Goal: Navigation & Orientation: Find specific page/section

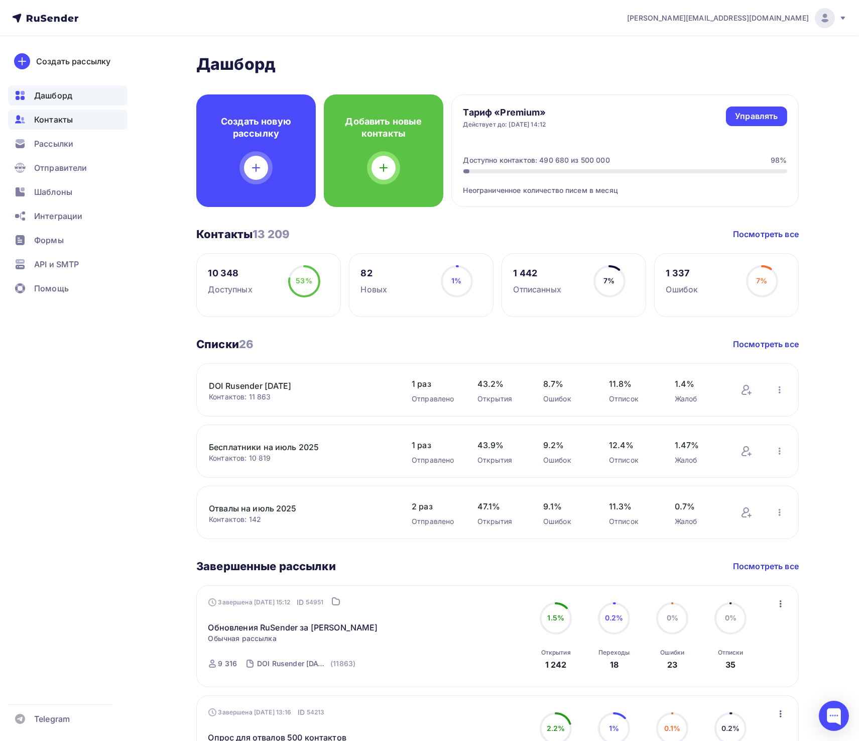
click at [59, 120] on span "Контакты" at bounding box center [53, 120] width 39 height 12
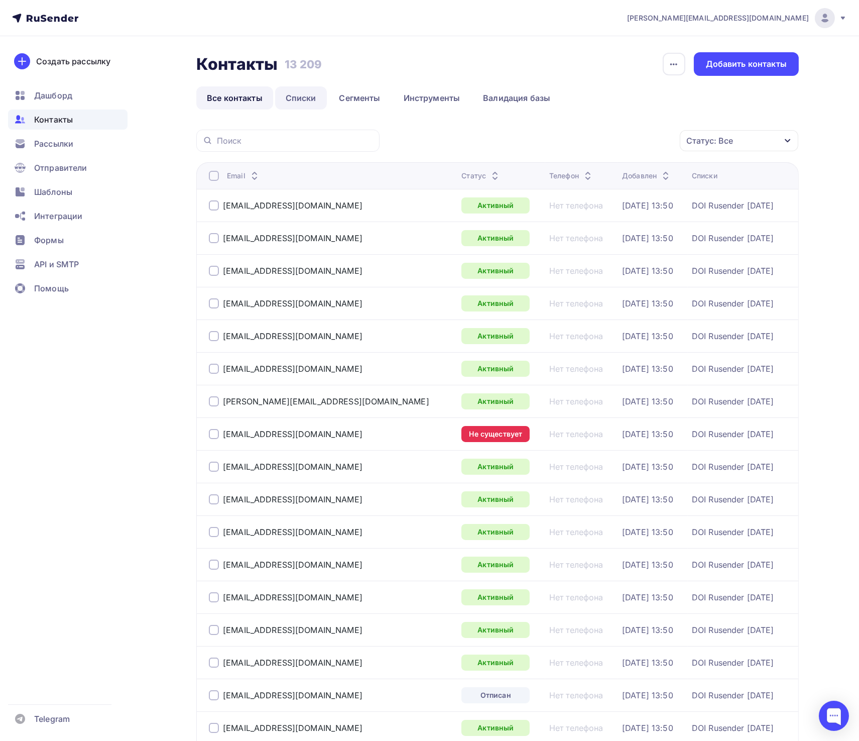
click at [299, 96] on link "Списки" at bounding box center [301, 97] width 52 height 23
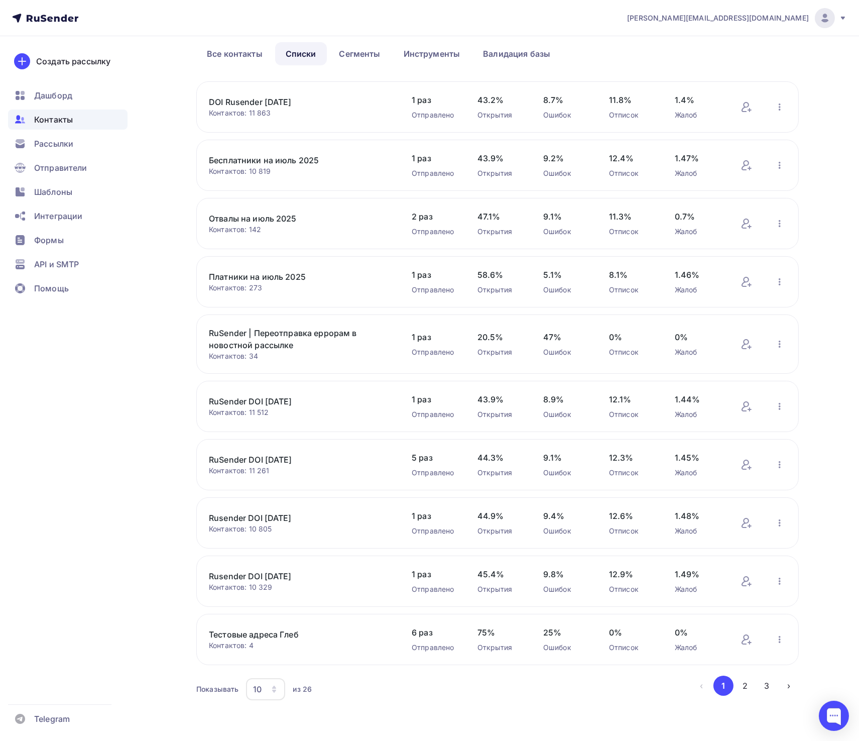
scroll to position [47, 0]
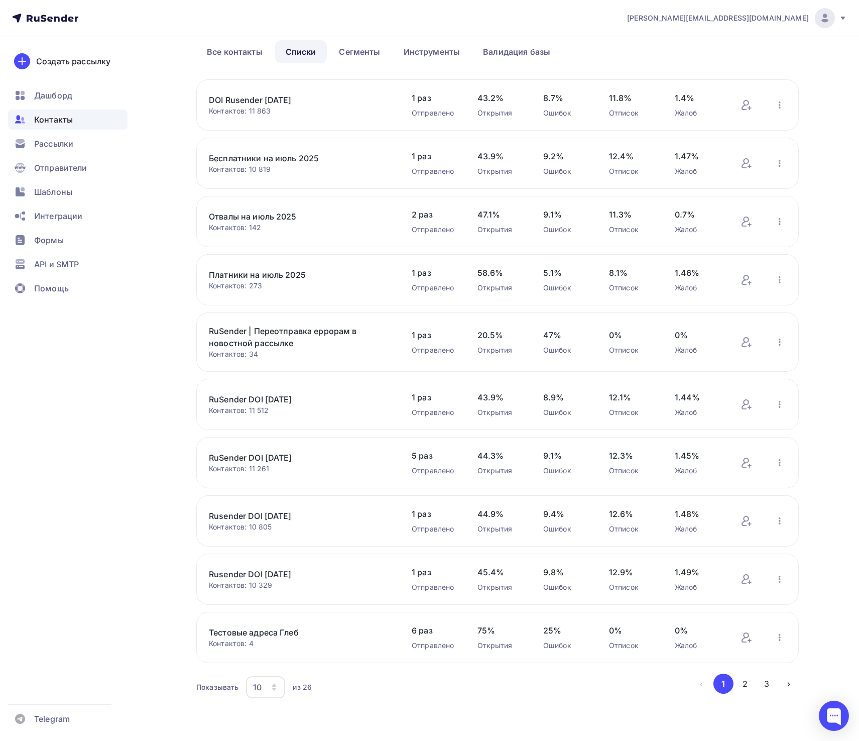
click at [279, 402] on link "RuSender DOI [DATE]" at bounding box center [294, 399] width 171 height 12
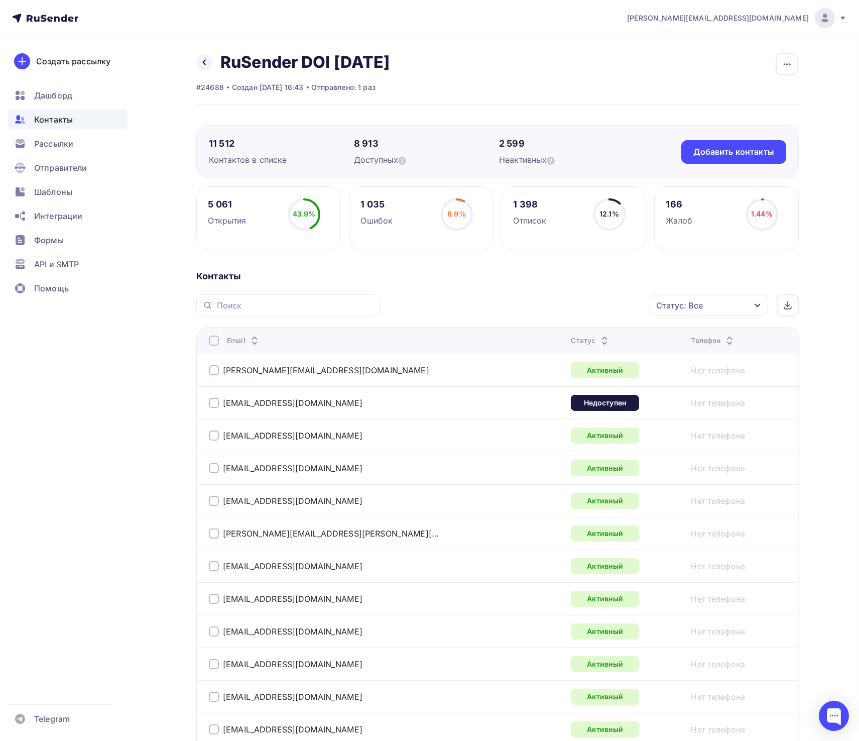
click at [60, 123] on span "Контакты" at bounding box center [53, 120] width 39 height 12
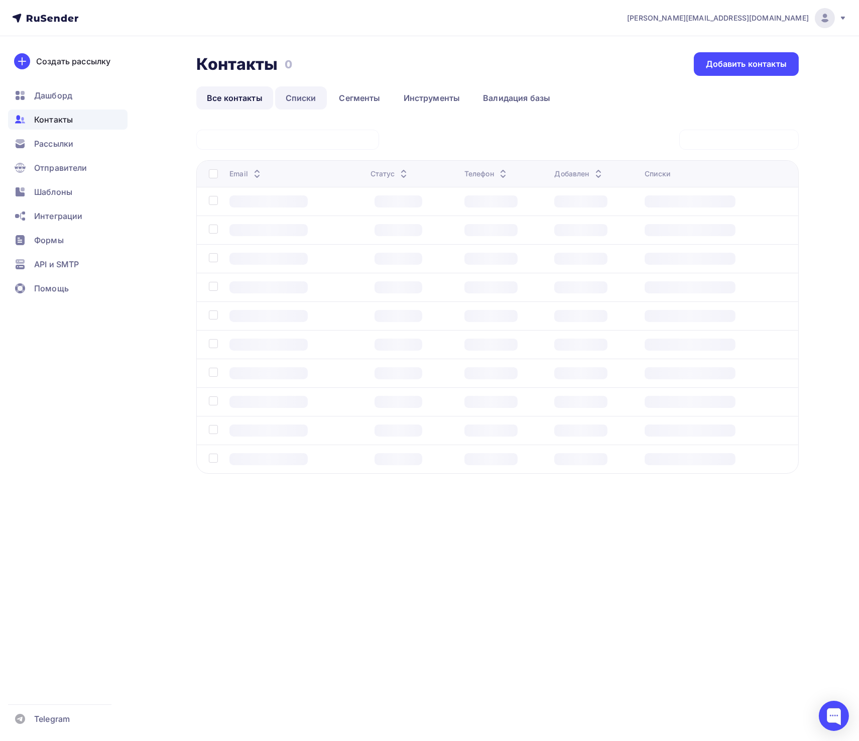
click at [314, 98] on link "Списки" at bounding box center [301, 97] width 52 height 23
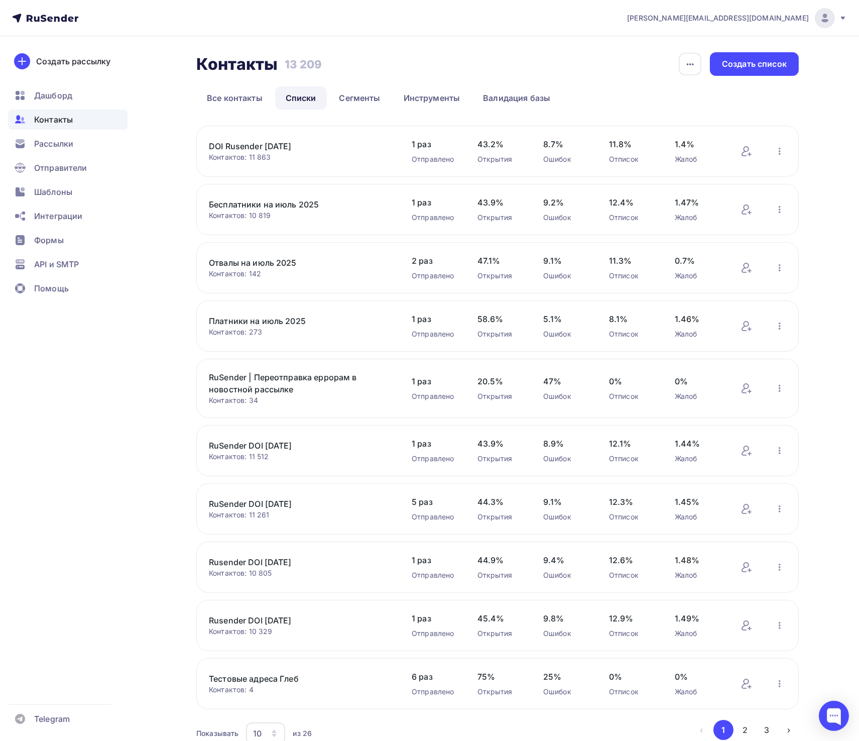
click at [280, 207] on link "Бесплатники на июль 2025" at bounding box center [294, 204] width 171 height 12
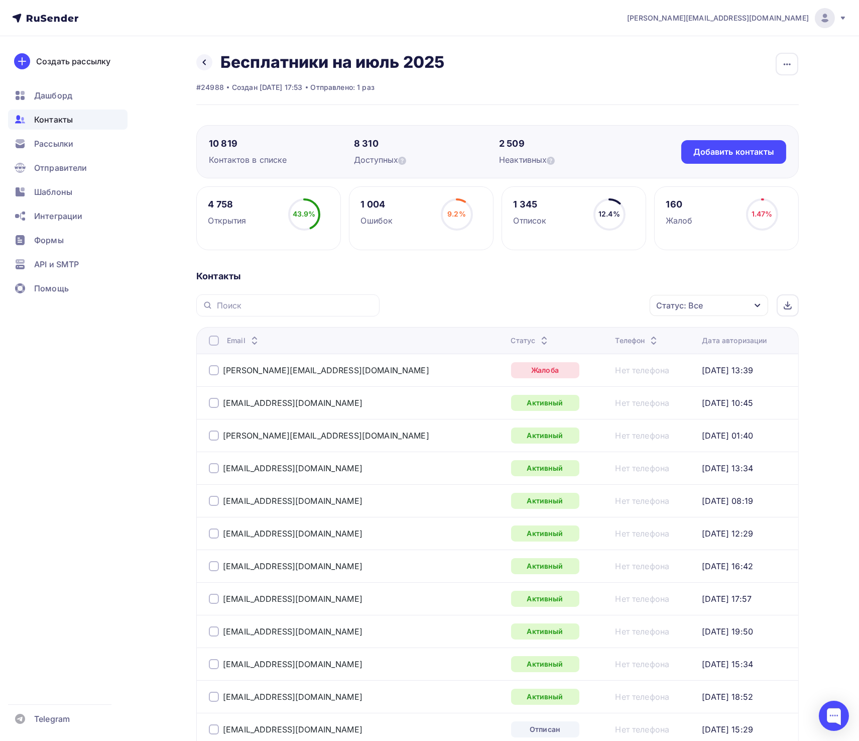
click at [712, 340] on div "Дата авторизации" at bounding box center [734, 341] width 65 height 10
click at [725, 340] on div "Дата авторизации" at bounding box center [734, 341] width 65 height 10
click at [67, 97] on span "Дашборд" at bounding box center [53, 95] width 38 height 12
